Goal: Task Accomplishment & Management: Use online tool/utility

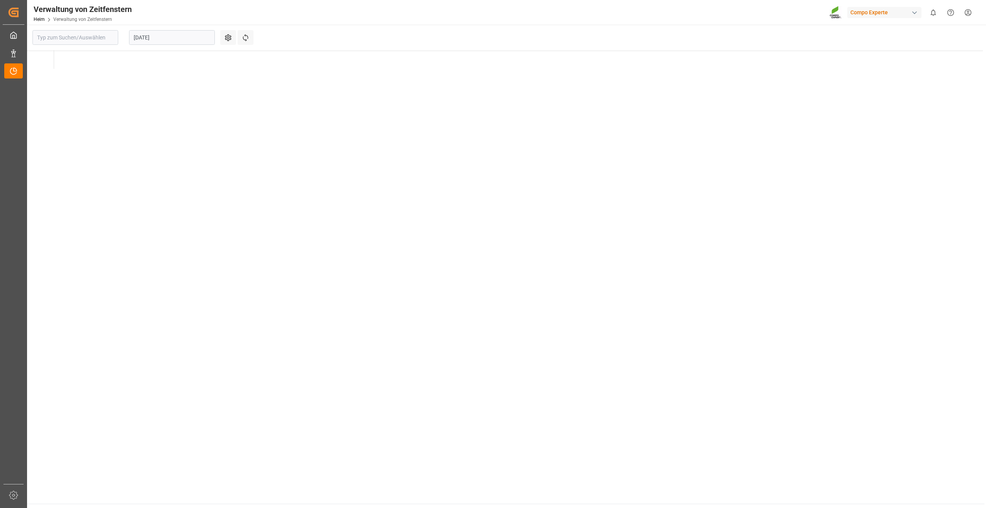
type input "Krefeld"
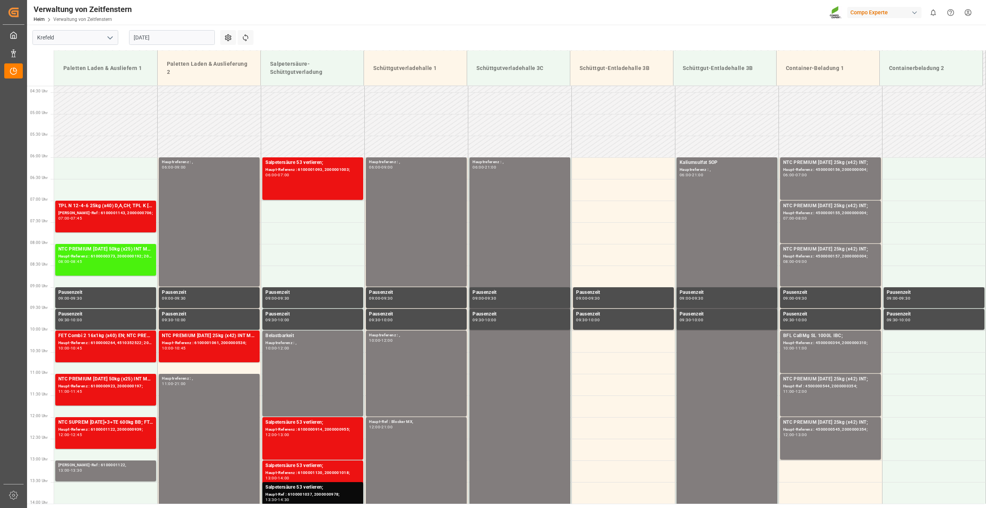
scroll to position [211, 0]
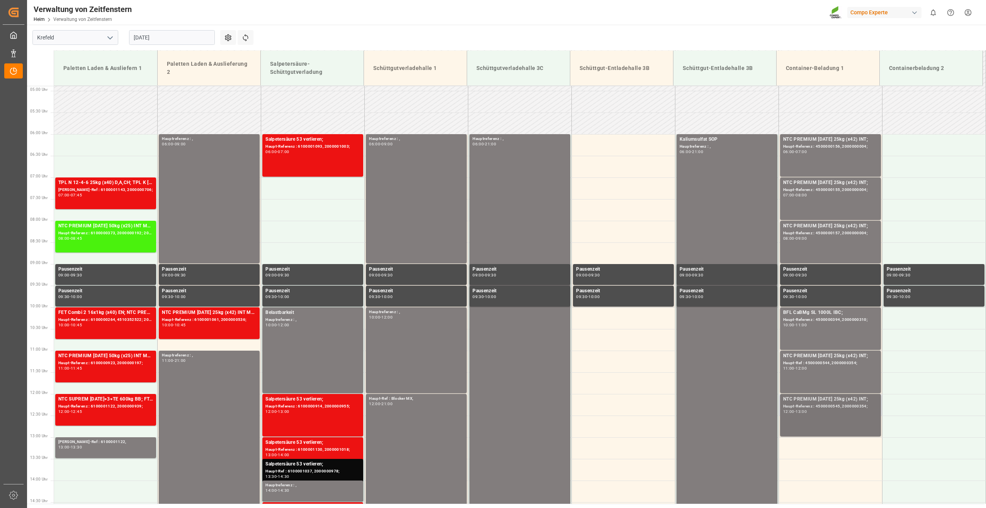
click at [852, 416] on div "NTC PREMIUM [DATE] 25kg (x42) INT; [PERSON_NAME]-Referenz : 4500000545, 2000000…" at bounding box center [830, 414] width 95 height 39
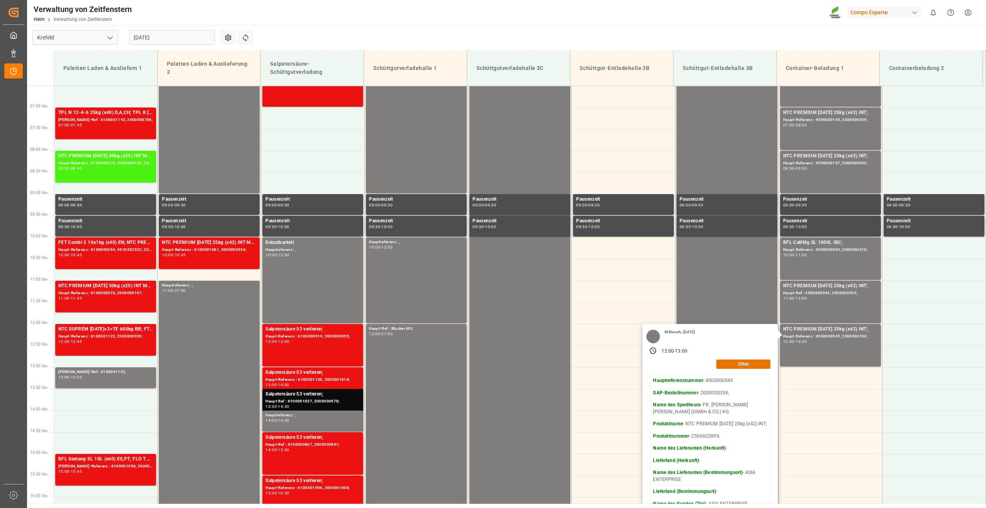
scroll to position [327, 0]
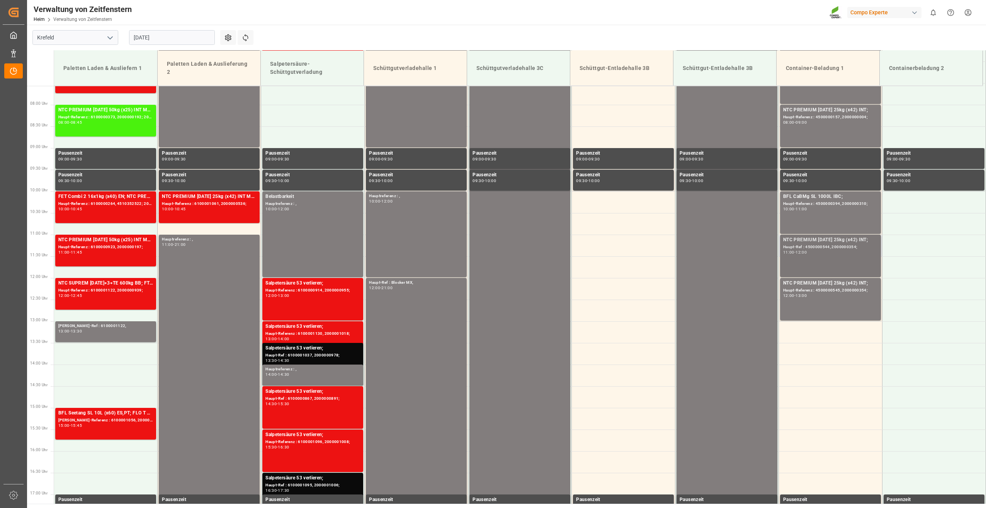
drag, startPoint x: 809, startPoint y: 257, endPoint x: 813, endPoint y: 256, distance: 4.2
click at [813, 256] on div "NTC PREMIUM [DATE] 25kg (x42) INT; [PERSON_NAME]-Ref : 4500000544, 2000000354; …" at bounding box center [830, 255] width 95 height 39
click at [820, 124] on div "08:00 - 09:00" at bounding box center [830, 123] width 95 height 4
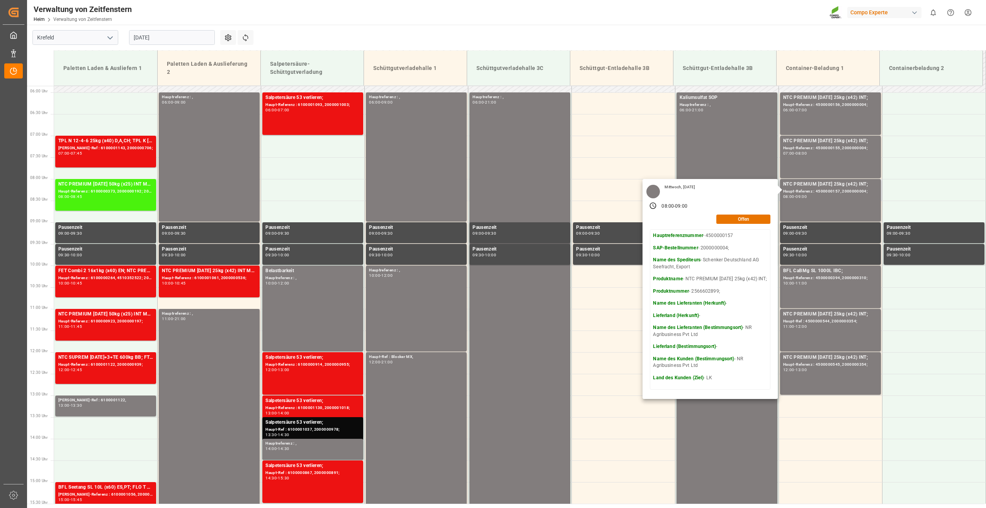
scroll to position [250, 0]
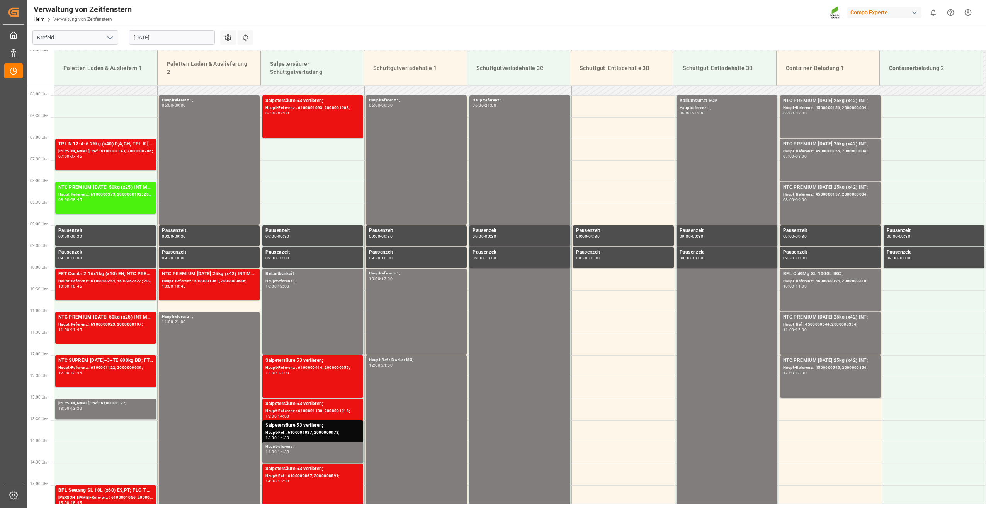
click at [807, 371] on div "13:00" at bounding box center [800, 372] width 11 height 3
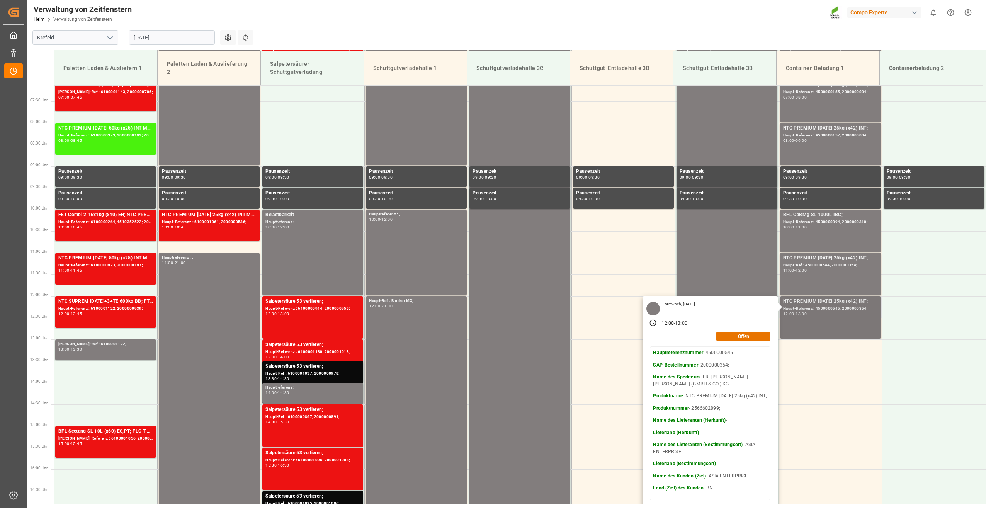
scroll to position [211, 0]
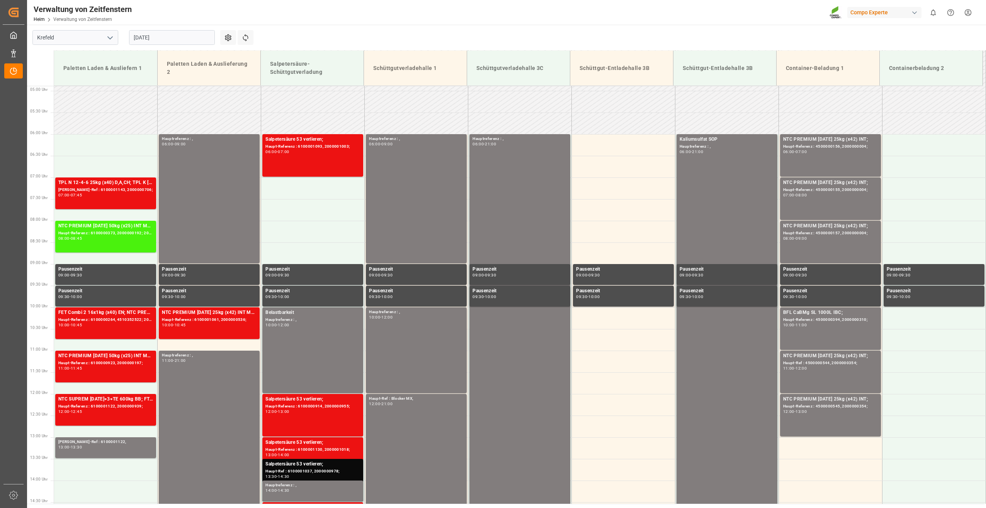
click at [818, 188] on div "Haupt-Referenz : 4500000155, 2000000004;" at bounding box center [830, 190] width 95 height 7
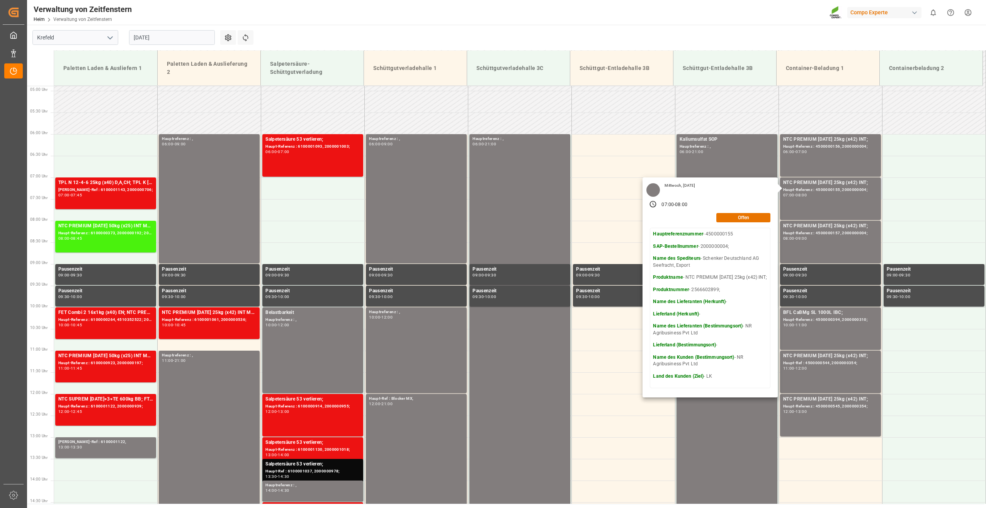
click at [688, 375] on div "Hauptreferenznummer - 4500000155 SAP-Bestellnummer - 2000000004; Name des Spedi…" at bounding box center [710, 308] width 114 height 154
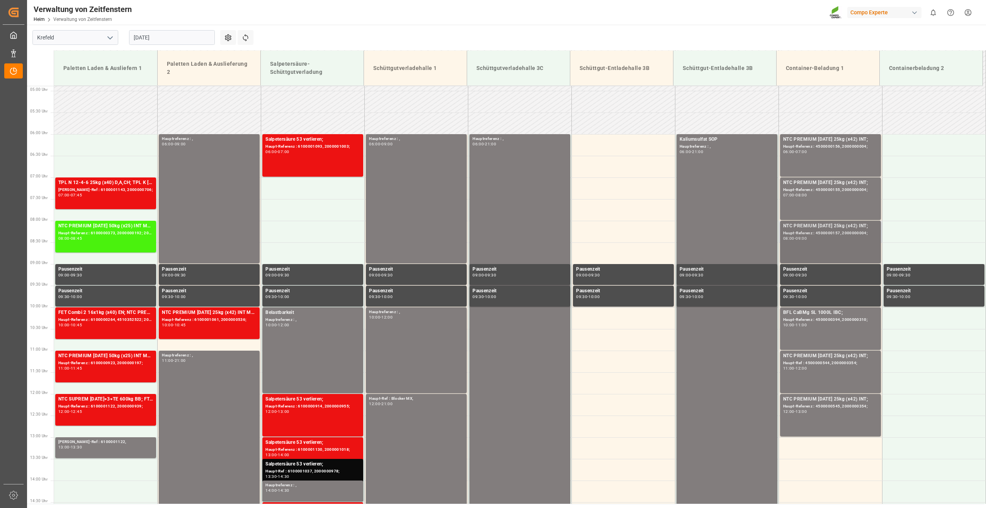
click at [826, 240] on div "08:00 - 09:00" at bounding box center [830, 238] width 95 height 4
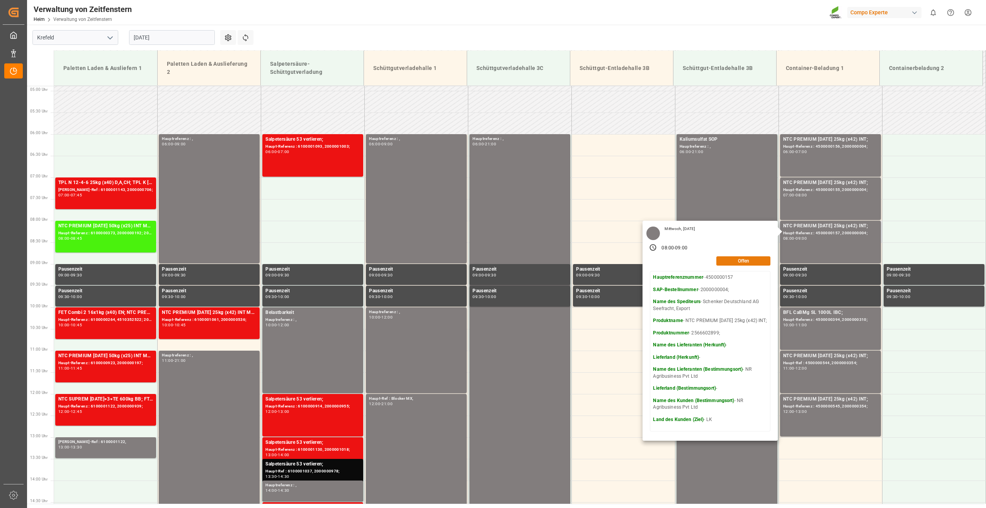
click at [752, 265] on button "Offen" at bounding box center [743, 260] width 54 height 9
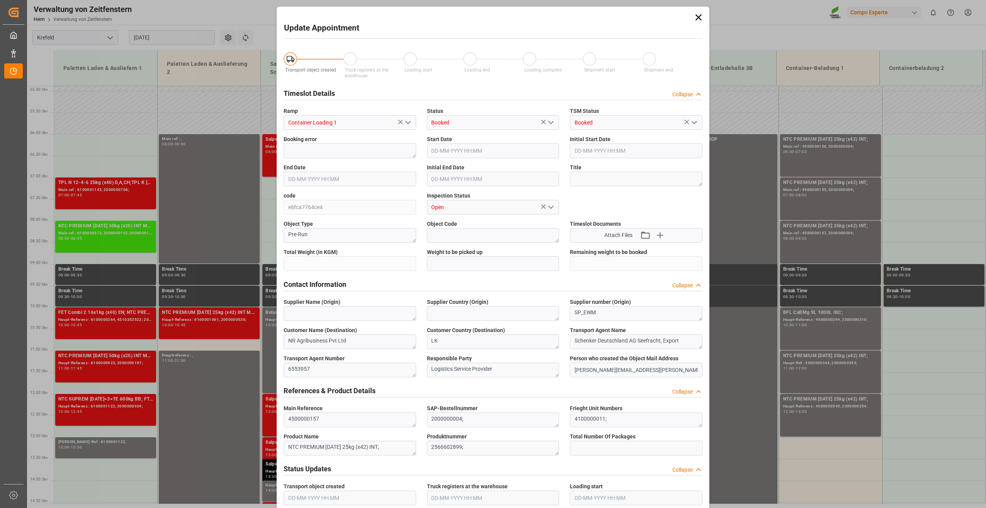
type input "42503.6964"
type input "0"
type input "[DATE] 08:00"
type input "[DATE] 09:00"
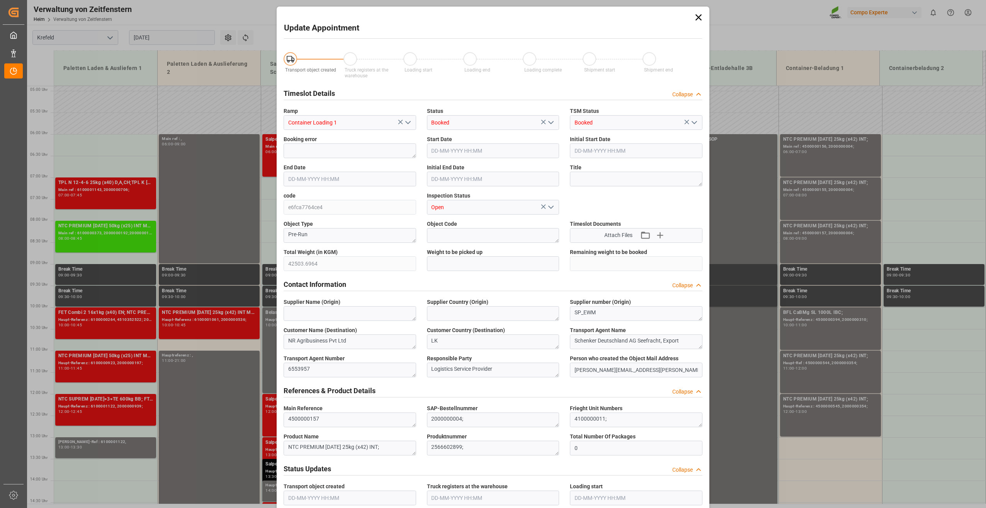
type input "[DATE] 08:30"
type input "[DATE] 09:43"
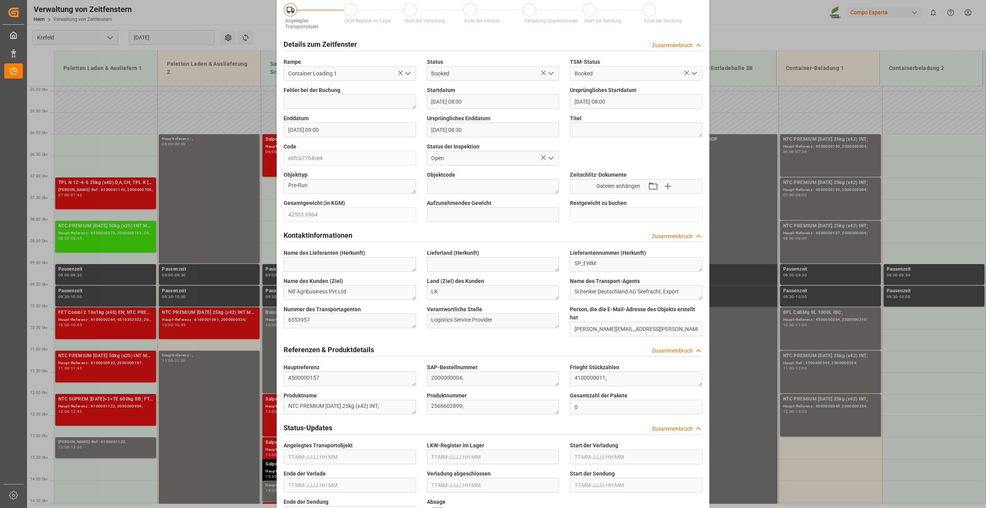
scroll to position [48, 0]
click at [839, 339] on div "Termin aktualisieren Angelegtes Transportobjekt LKW-Register im Lager Start der…" at bounding box center [493, 254] width 986 height 508
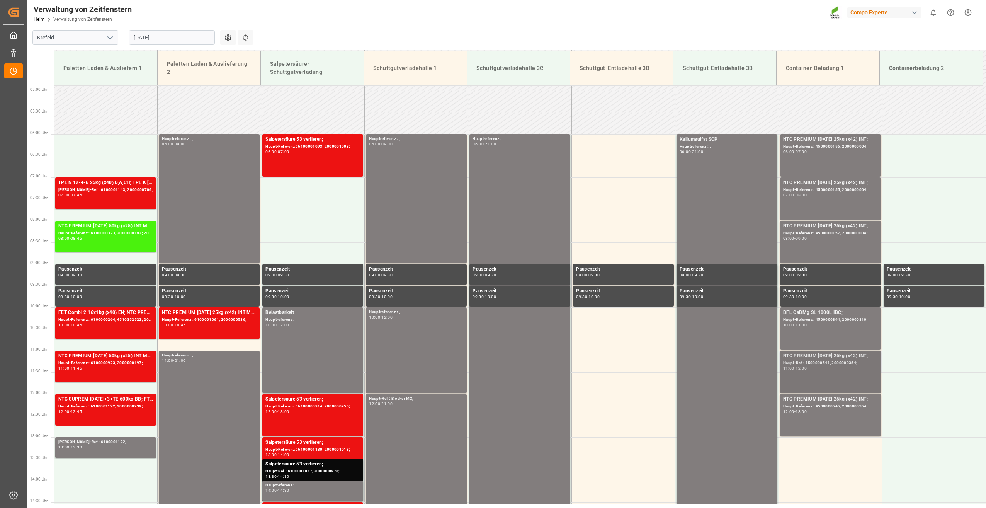
click at [835, 358] on div "NTC PREMIUM [DATE] 25kg (x42) INT;" at bounding box center [830, 356] width 95 height 8
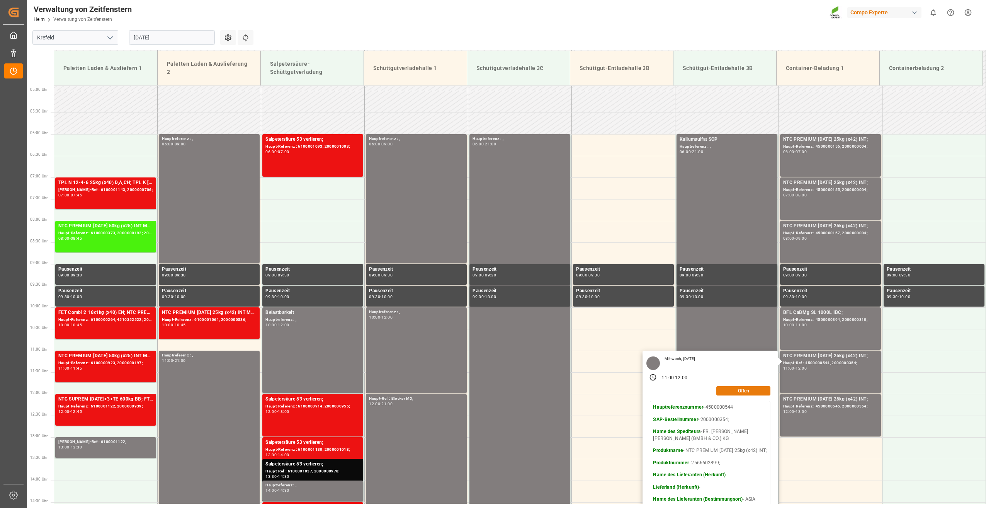
click at [744, 390] on button "Offen" at bounding box center [743, 390] width 54 height 9
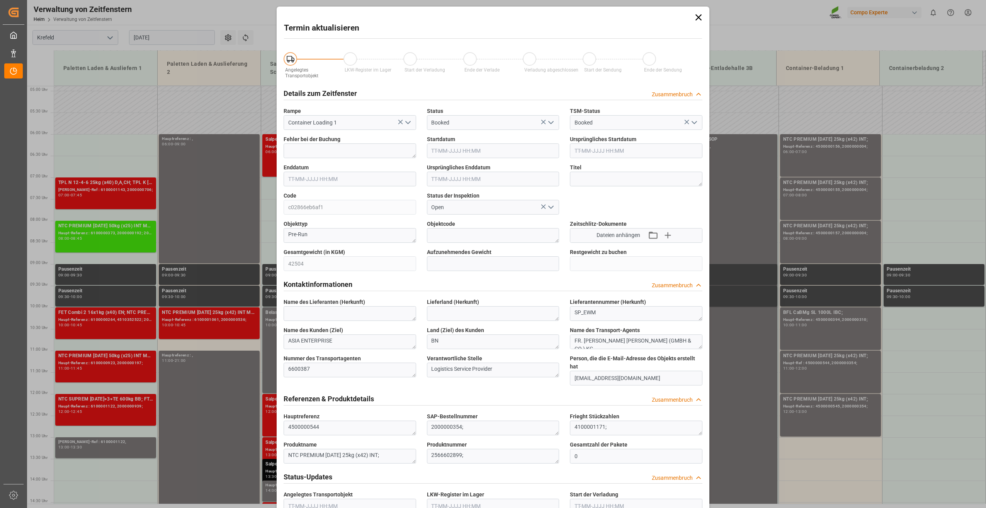
type input "42504"
type input "0"
type input "[DATE] 11:00"
type input "[DATE] 12:00"
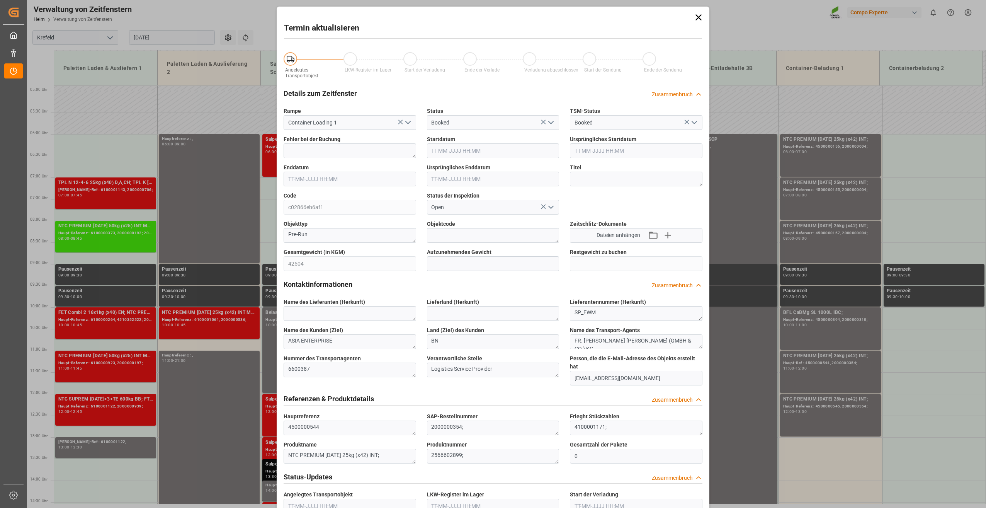
type input "[DATE] 11:30"
type input "[DATE] 10:30"
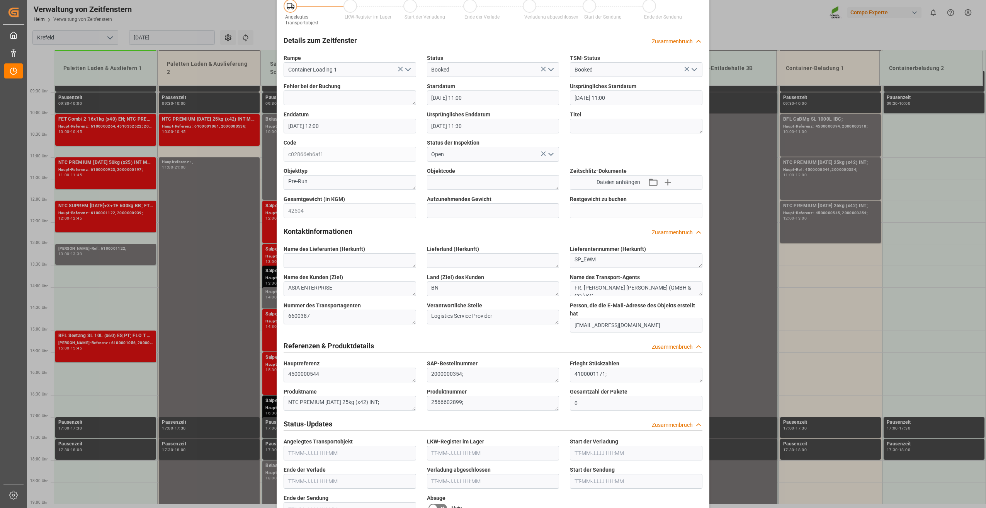
scroll to position [155, 0]
